Goal: Find contact information: Find contact information

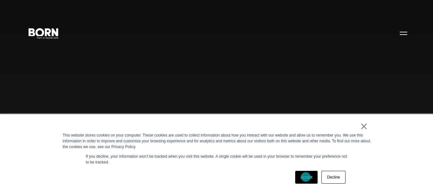
click at [306, 177] on link "Accept" at bounding box center [306, 177] width 23 height 13
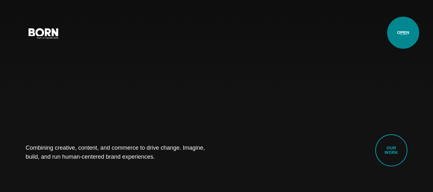
click at [403, 33] on button "Primary Menu" at bounding box center [403, 32] width 15 height 13
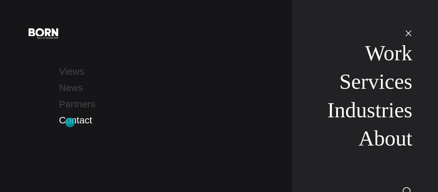
click at [70, 122] on link "Contact" at bounding box center [75, 120] width 33 height 11
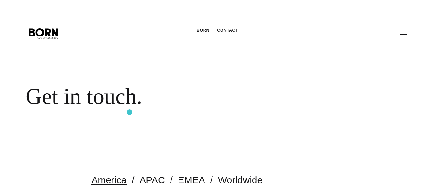
click at [129, 112] on div "BORN Contact Get in touch." at bounding box center [216, 74] width 433 height 148
